Goal: Understand process/instructions

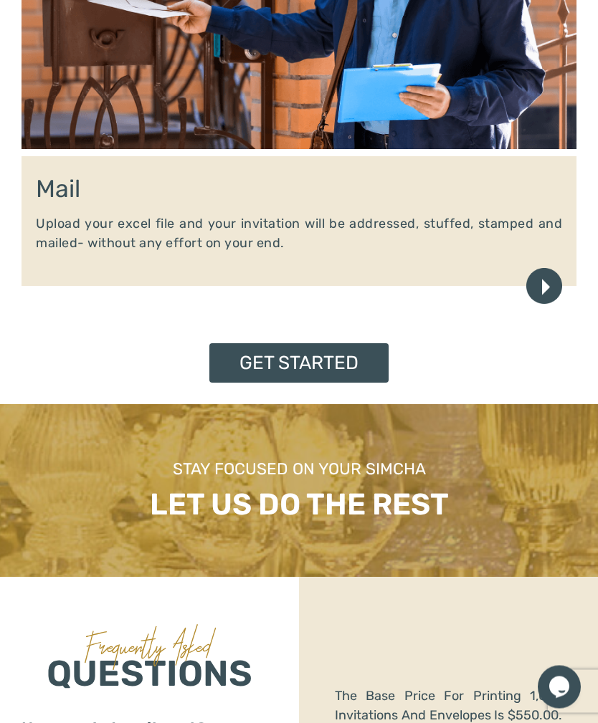
scroll to position [2000, 0]
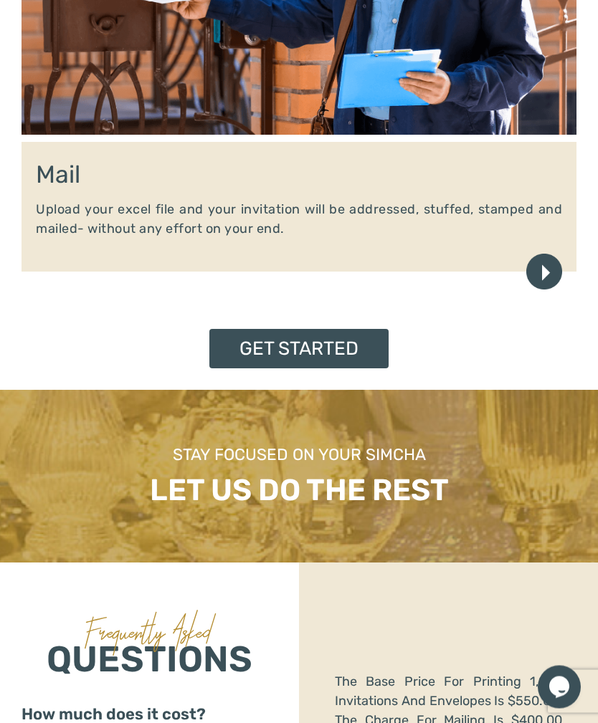
click at [353, 351] on link "Get Started" at bounding box center [298, 349] width 179 height 39
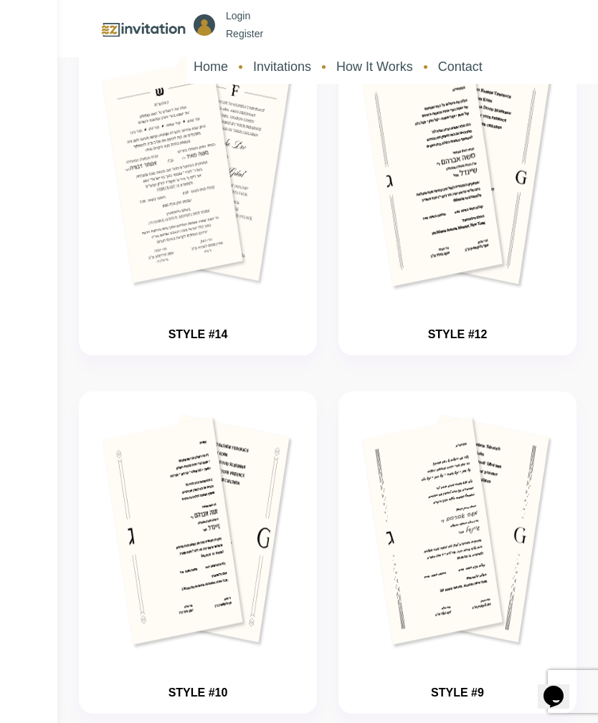
scroll to position [2281, 0]
click at [375, 68] on link "How It Works" at bounding box center [374, 67] width 91 height 34
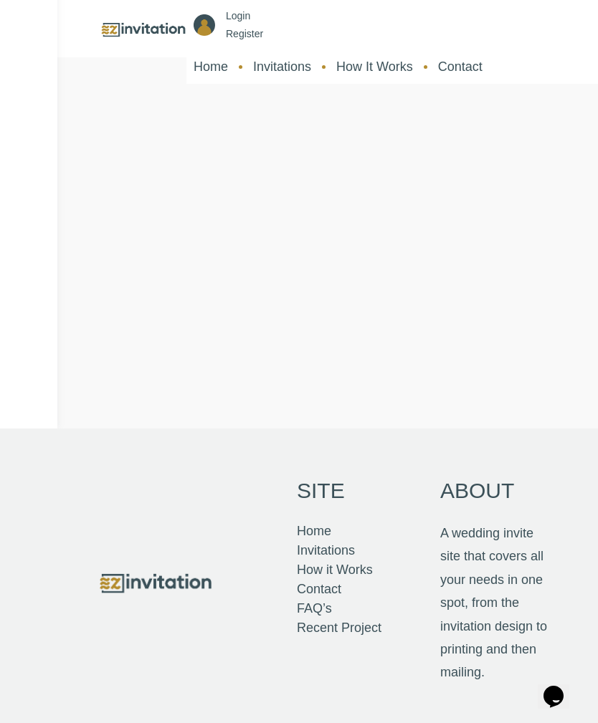
scroll to position [458, 0]
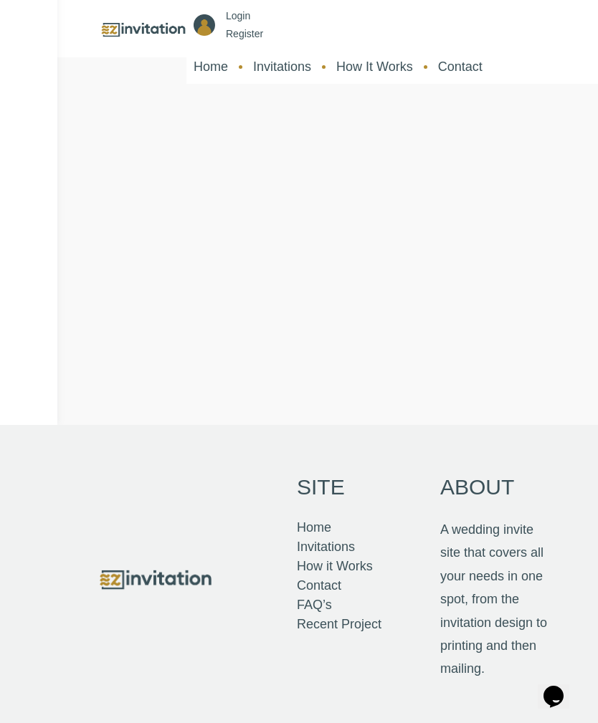
click at [361, 570] on link "How it Works" at bounding box center [335, 566] width 76 height 19
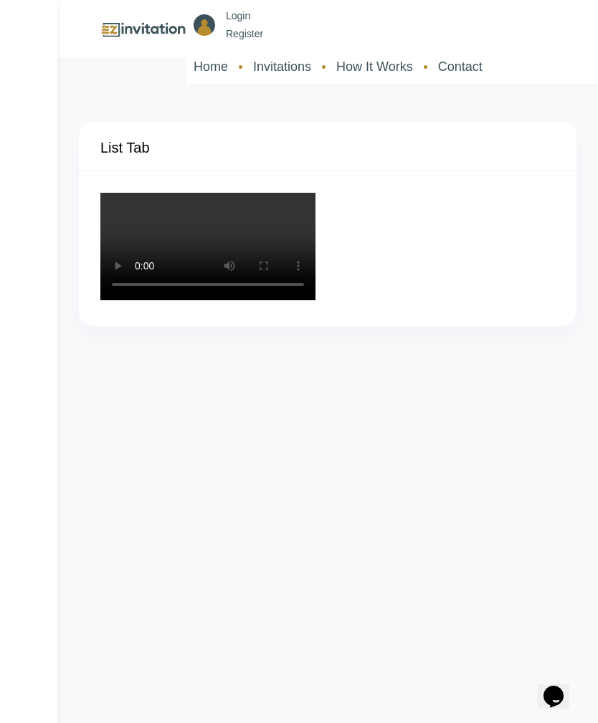
click at [212, 69] on link "Home" at bounding box center [210, 67] width 49 height 34
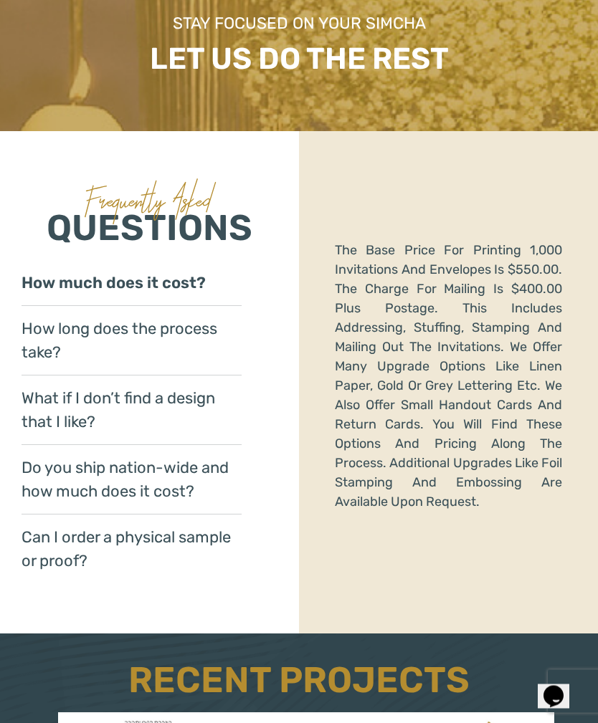
scroll to position [2433, 0]
click at [189, 283] on link "How much does it cost?" at bounding box center [132, 283] width 220 height 46
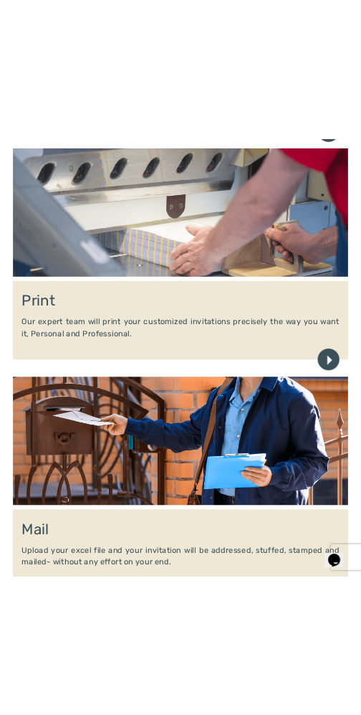
scroll to position [1502, 0]
